Goal: Communication & Community: Answer question/provide support

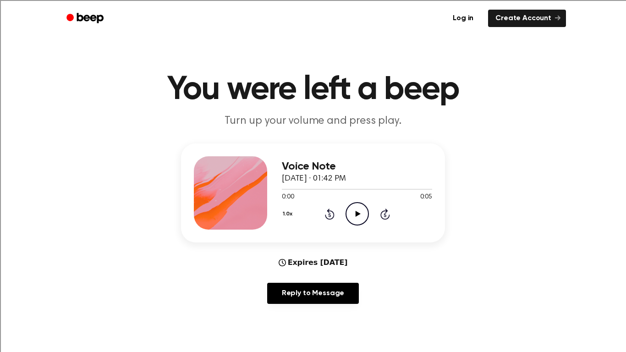
click at [359, 216] on icon "Play Audio" at bounding box center [357, 213] width 23 height 23
click at [354, 215] on icon "Play Audio" at bounding box center [357, 213] width 23 height 23
click at [286, 214] on button "1.0x" at bounding box center [289, 214] width 14 height 16
click at [295, 248] on span "0.8x" at bounding box center [296, 253] width 11 height 10
click at [351, 210] on icon "Play Audio" at bounding box center [357, 213] width 23 height 23
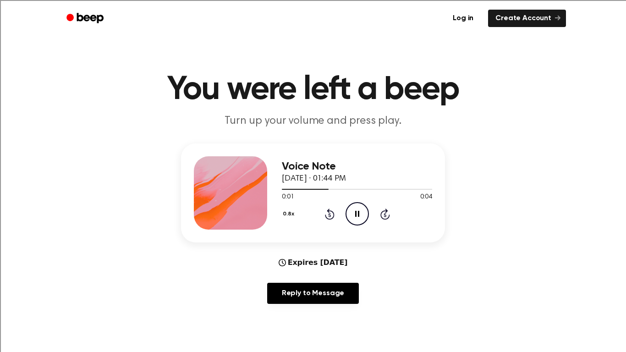
click at [287, 213] on button "0.8x" at bounding box center [290, 214] width 16 height 16
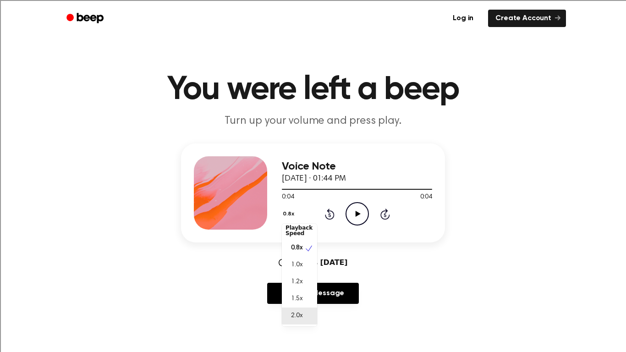
click at [300, 315] on span "2.0x" at bounding box center [296, 316] width 11 height 10
click at [359, 214] on icon at bounding box center [357, 214] width 5 height 6
click at [361, 216] on icon "Play Audio" at bounding box center [357, 213] width 23 height 23
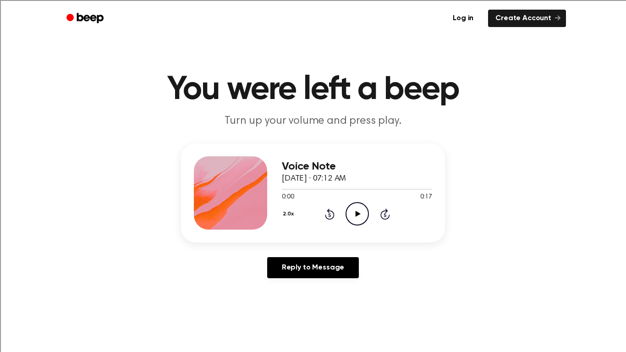
click at [359, 219] on icon "Play Audio" at bounding box center [357, 213] width 23 height 23
click at [289, 210] on button "2.0x" at bounding box center [289, 214] width 15 height 16
click at [301, 262] on div "1.0x" at bounding box center [299, 267] width 35 height 17
click at [331, 215] on icon "Rewind 5 seconds" at bounding box center [330, 214] width 10 height 12
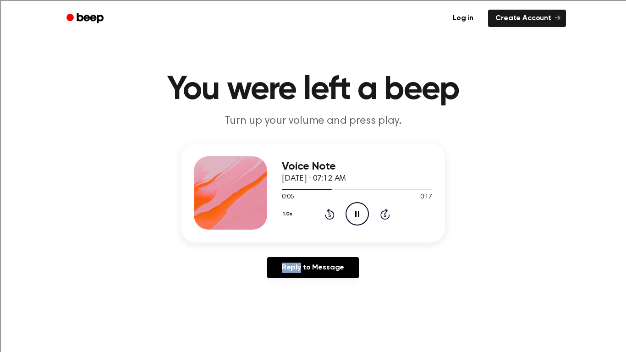
click at [331, 215] on icon "Rewind 5 seconds" at bounding box center [330, 214] width 10 height 12
click at [388, 277] on div "Reply to Message" at bounding box center [313, 271] width 264 height 28
drag, startPoint x: 431, startPoint y: 188, endPoint x: 282, endPoint y: 188, distance: 149.5
click at [282, 188] on div at bounding box center [357, 188] width 150 height 7
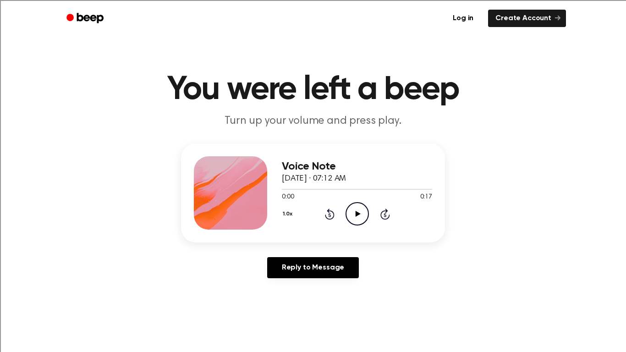
click at [349, 213] on icon "Play Audio" at bounding box center [357, 213] width 23 height 23
click at [289, 216] on button "1.0x" at bounding box center [289, 214] width 14 height 16
click at [295, 248] on span "0.8x" at bounding box center [296, 253] width 11 height 10
click at [357, 211] on icon "Play Audio" at bounding box center [357, 213] width 23 height 23
click at [363, 219] on icon "Play Audio" at bounding box center [357, 213] width 23 height 23
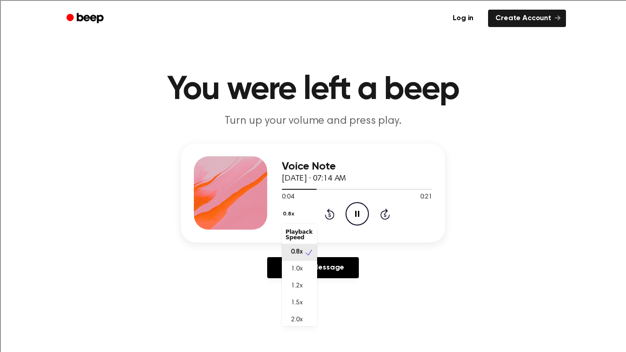
click at [287, 217] on button "0.8x" at bounding box center [290, 214] width 16 height 16
click at [298, 268] on span "1.0x" at bounding box center [296, 270] width 11 height 10
click at [360, 219] on icon "Play Audio" at bounding box center [357, 213] width 23 height 23
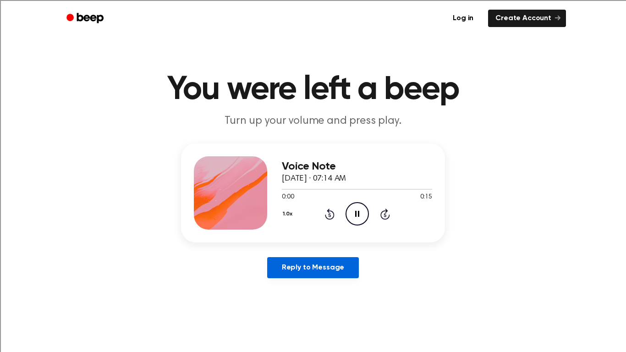
click at [335, 259] on link "Reply to Message" at bounding box center [313, 267] width 92 height 21
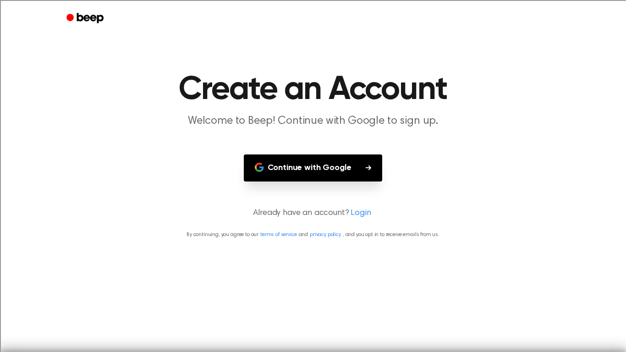
click at [77, 19] on icon "Beep" at bounding box center [90, 18] width 27 height 10
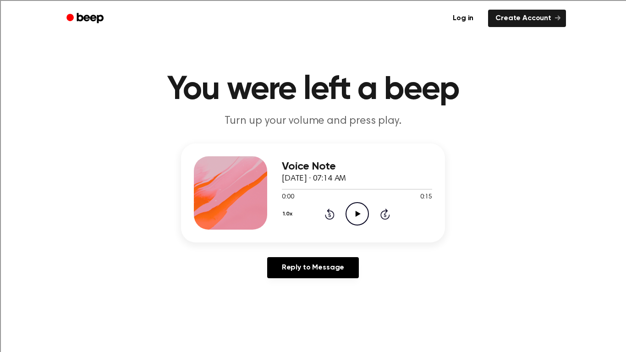
click at [346, 210] on icon "Play Audio" at bounding box center [357, 213] width 23 height 23
click at [353, 203] on icon "Play Audio" at bounding box center [357, 213] width 23 height 23
click at [383, 275] on div "Reply to Message" at bounding box center [313, 271] width 264 height 28
click at [354, 211] on icon "Play Audio" at bounding box center [357, 213] width 23 height 23
